Goal: Information Seeking & Learning: Understand process/instructions

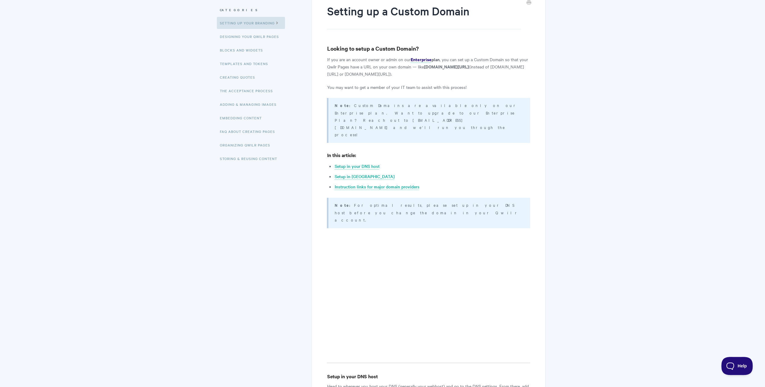
scroll to position [69, 0]
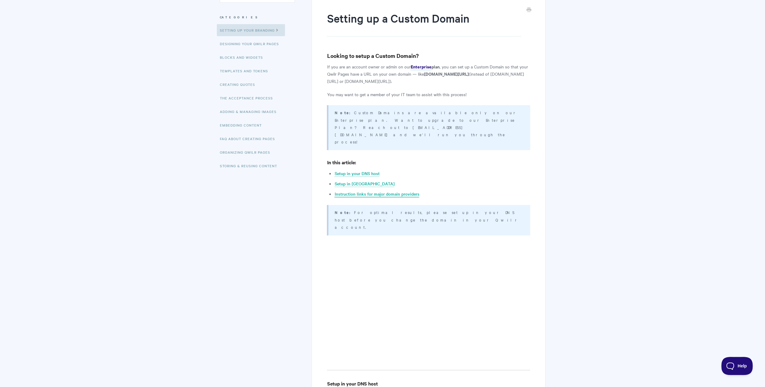
click at [370, 191] on link "Instruction links for major domain providers" at bounding box center [376, 194] width 85 height 7
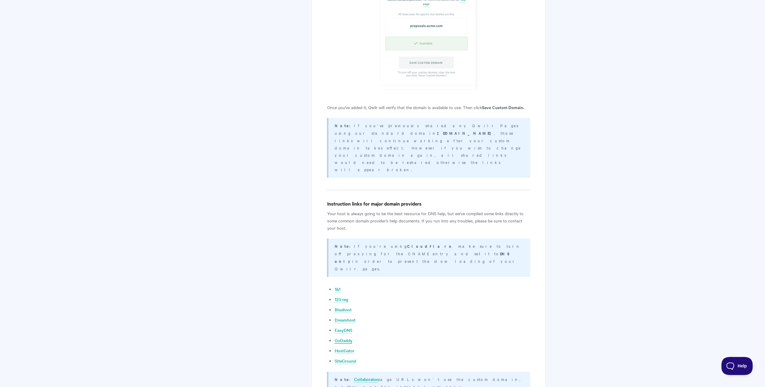
click at [347, 337] on link "GoDaddy" at bounding box center [343, 340] width 18 height 7
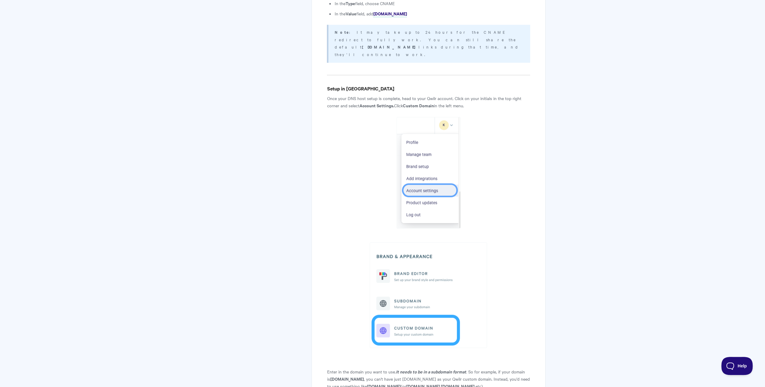
scroll to position [672, 0]
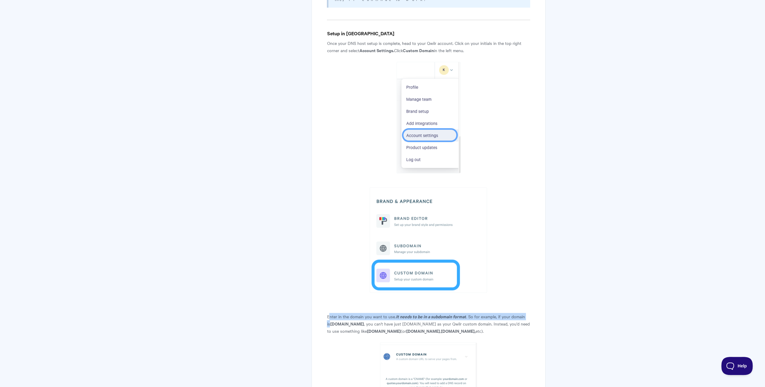
drag, startPoint x: 328, startPoint y: 265, endPoint x: 530, endPoint y: 266, distance: 201.9
click at [530, 266] on div "Setting up a Custom Domain Looking to setup a Custom Domain? If you are an acco…" at bounding box center [428, 118] width 234 height 1461
drag, startPoint x: 530, startPoint y: 266, endPoint x: 382, endPoint y: 268, distance: 147.7
click at [382, 313] on p "Enter in the domain you want to use. It needs to be in a subdomain format . So …" at bounding box center [428, 324] width 203 height 22
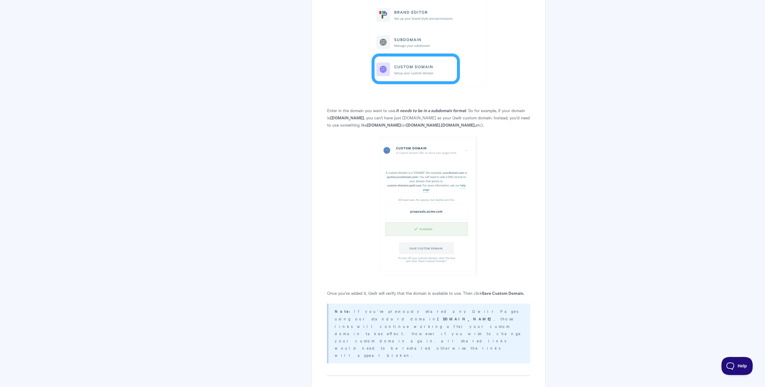
scroll to position [883, 0]
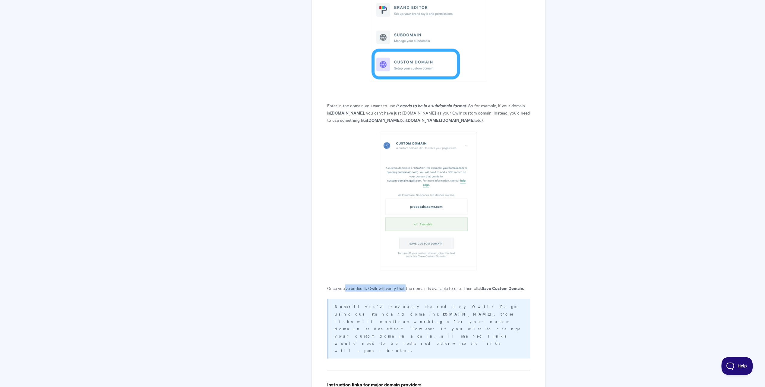
drag, startPoint x: 366, startPoint y: 235, endPoint x: 407, endPoint y: 234, distance: 40.1
click at [406, 284] on p "Once you've added it, Qwilr will verify that the domain is available to use. Th…" at bounding box center [428, 287] width 203 height 7
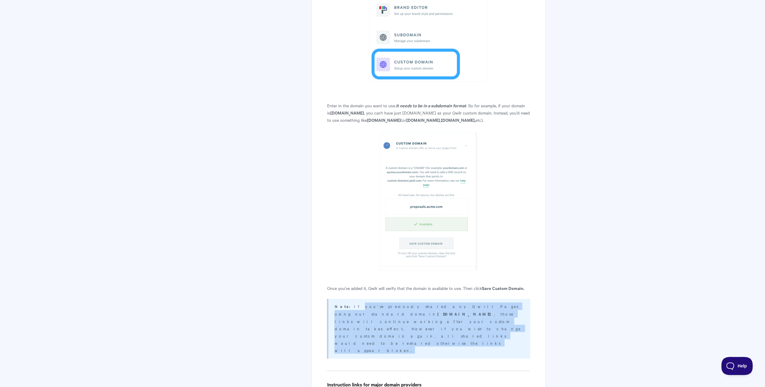
drag, startPoint x: 348, startPoint y: 251, endPoint x: 465, endPoint y: 264, distance: 118.0
click at [465, 302] on p "Note: If you've previously shared any Qwilr Pages using our standard domain [DO…" at bounding box center [428, 327] width 188 height 51
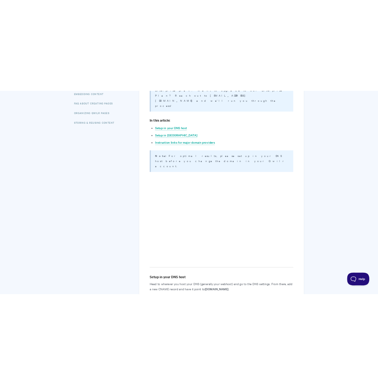
scroll to position [190, 0]
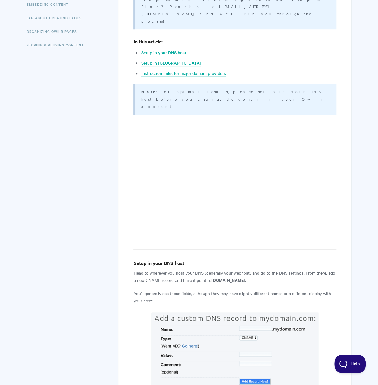
drag, startPoint x: 95, startPoint y: 138, endPoint x: 2, endPoint y: 143, distance: 92.9
drag, startPoint x: 209, startPoint y: 243, endPoint x: 259, endPoint y: 244, distance: 50.3
click at [245, 276] on strong "[DOMAIN_NAME]" at bounding box center [228, 279] width 34 height 6
copy strong "[DOMAIN_NAME]"
